Goal: Communication & Community: Answer question/provide support

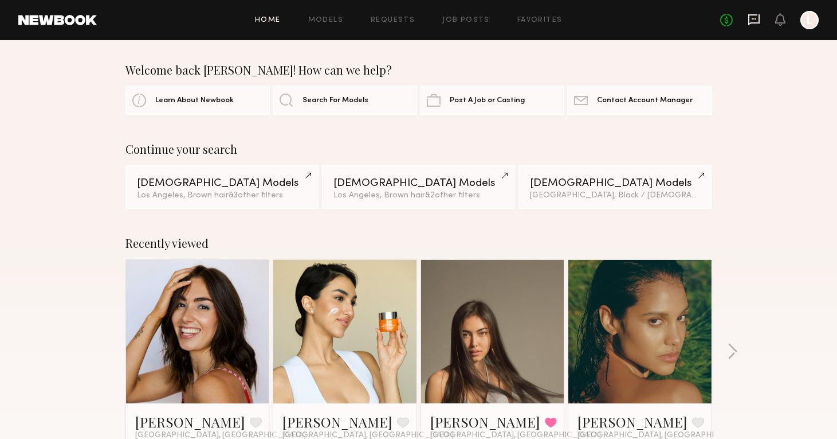
click at [754, 18] on icon at bounding box center [754, 19] width 13 height 13
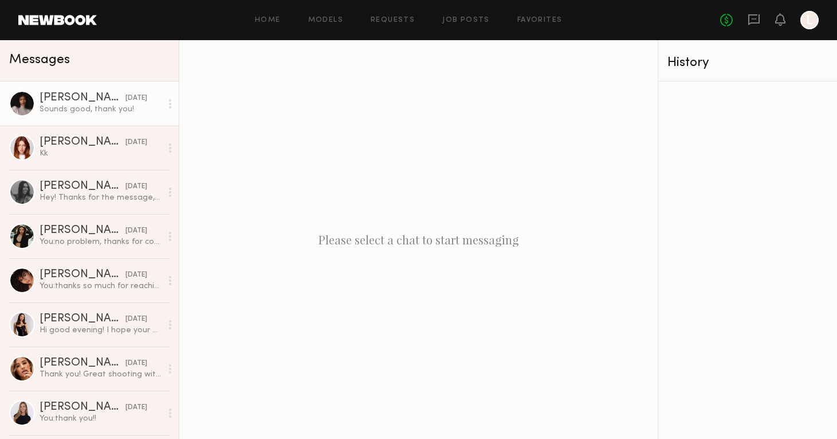
click at [150, 115] on link "[PERSON_NAME] [DATE] Sounds good, thank you!" at bounding box center [89, 103] width 179 height 44
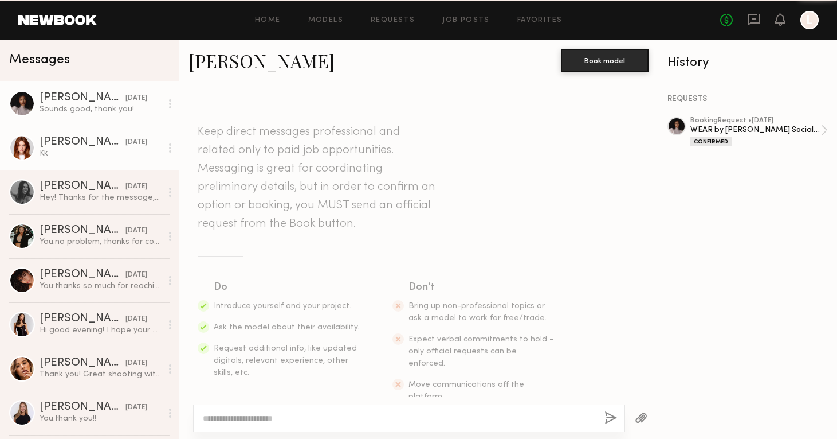
scroll to position [367, 0]
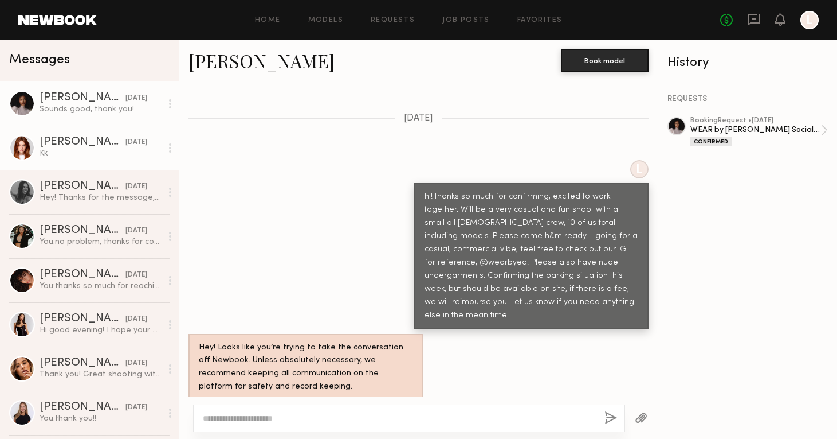
click at [113, 154] on div "Kk" at bounding box center [101, 153] width 122 height 11
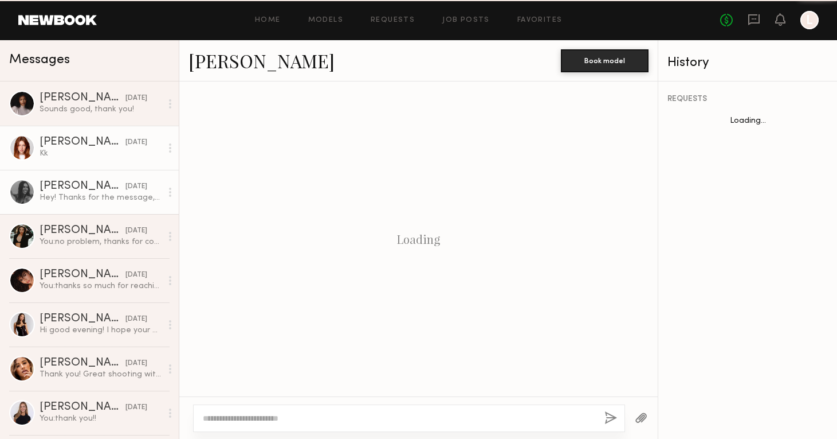
scroll to position [1410, 0]
click at [103, 194] on div "Hey! Thanks for the message, love the vibe on the Instagram and I’m excited to …" at bounding box center [101, 197] width 122 height 11
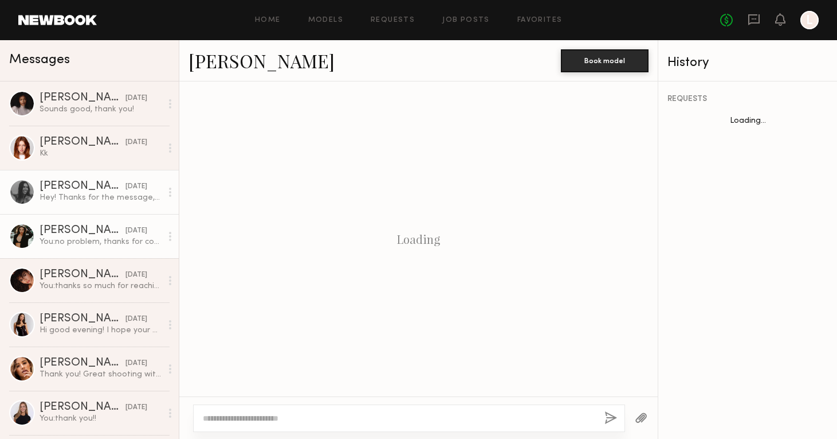
scroll to position [405, 0]
click at [97, 244] on div "You: no problem, thanks for confirming!" at bounding box center [101, 241] width 122 height 11
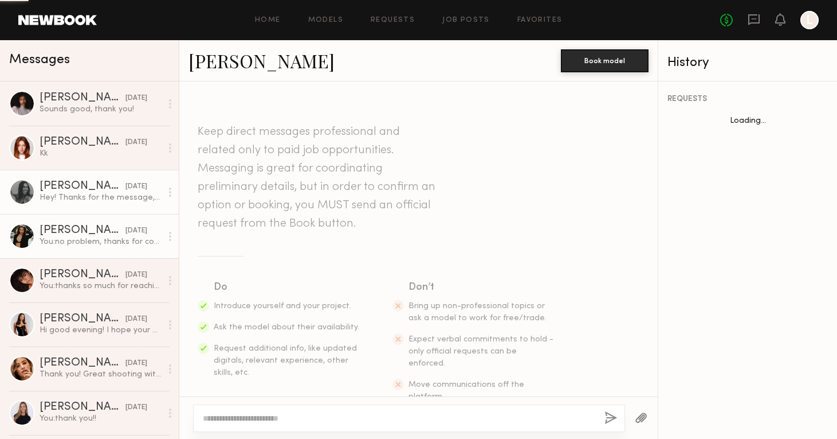
scroll to position [714, 0]
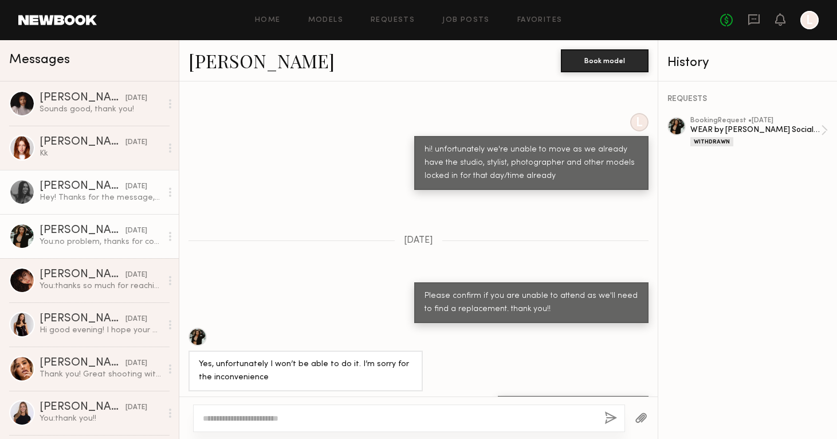
click at [88, 197] on div "Hey! Thanks for the message, love the vibe on the Instagram and I’m excited to …" at bounding box center [101, 197] width 122 height 11
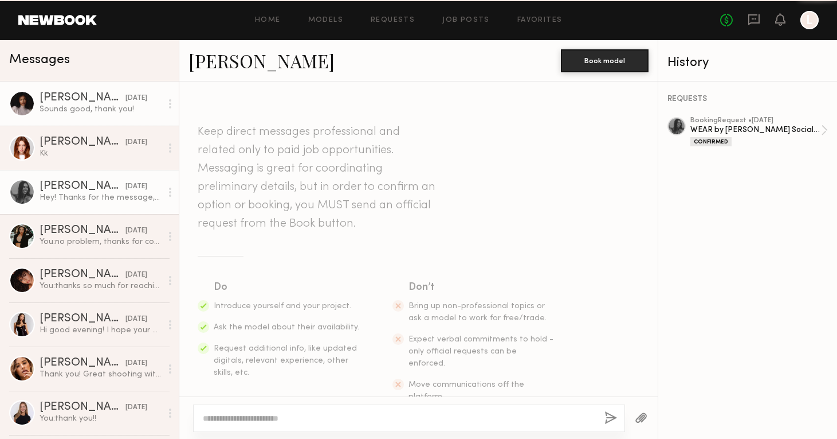
scroll to position [405, 0]
